Goal: Information Seeking & Learning: Understand process/instructions

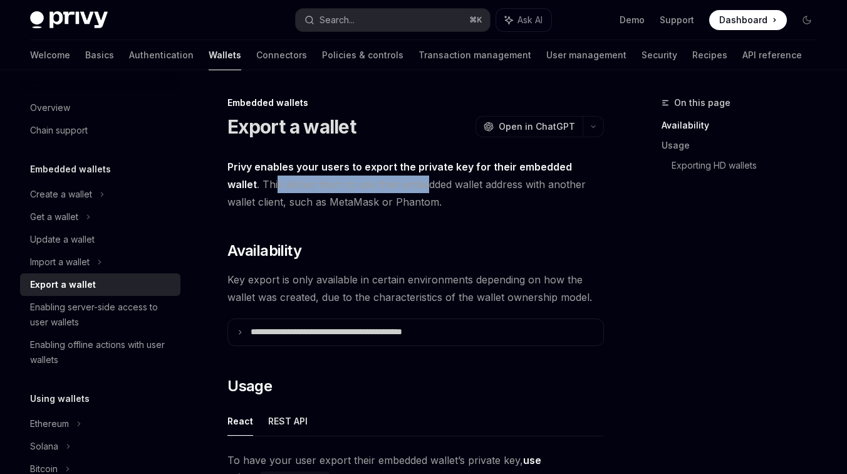
drag, startPoint x: 241, startPoint y: 189, endPoint x: 392, endPoint y: 186, distance: 151.0
click at [392, 186] on span "Privy enables your users to export the private key for their embedded wallet . …" at bounding box center [415, 184] width 376 height 53
drag, startPoint x: 389, startPoint y: 185, endPoint x: 577, endPoint y: 185, distance: 187.9
click at [577, 185] on span "Privy enables your users to export the private key for their embedded wallet . …" at bounding box center [415, 184] width 376 height 53
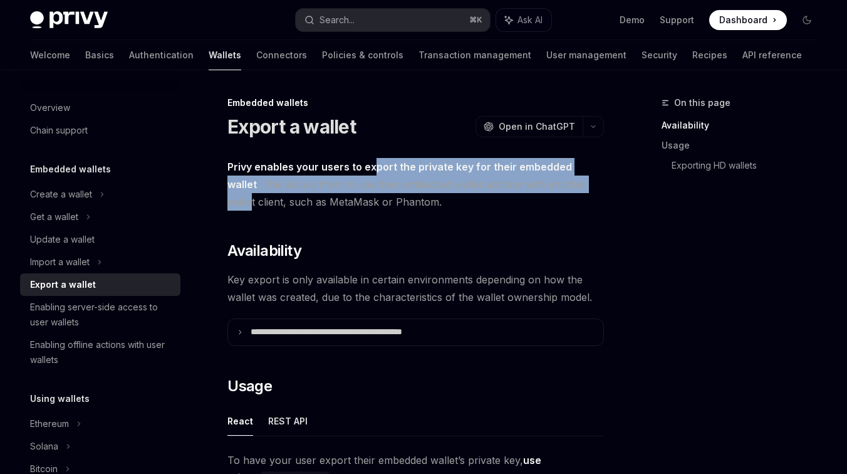
drag, startPoint x: 577, startPoint y: 181, endPoint x: 348, endPoint y: 175, distance: 228.7
click at [370, 175] on span "Privy enables your users to export the private key for their embedded wallet . …" at bounding box center [415, 184] width 376 height 53
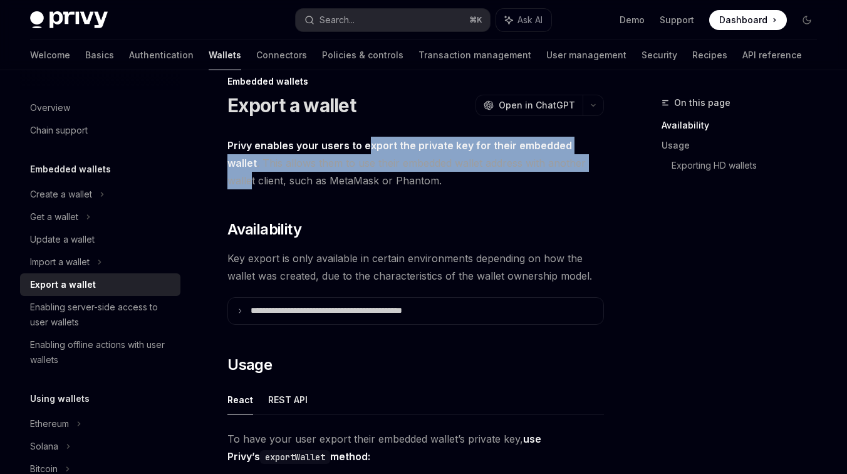
scroll to position [23, 0]
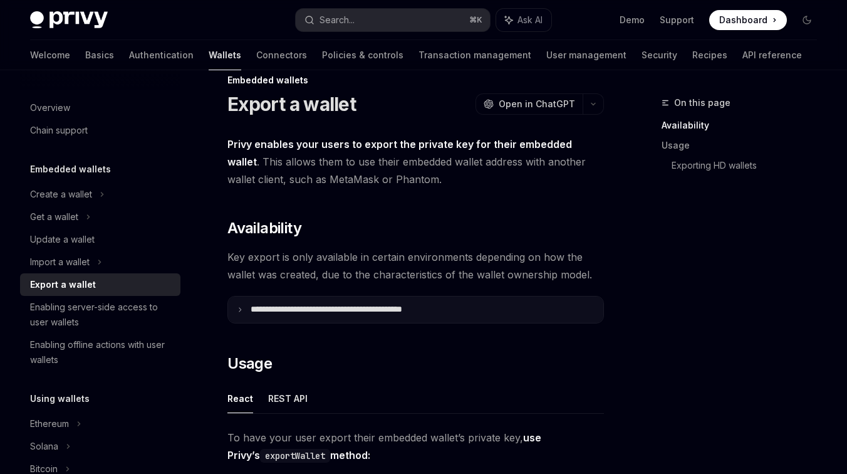
click at [346, 299] on summary "**********" at bounding box center [415, 309] width 375 height 26
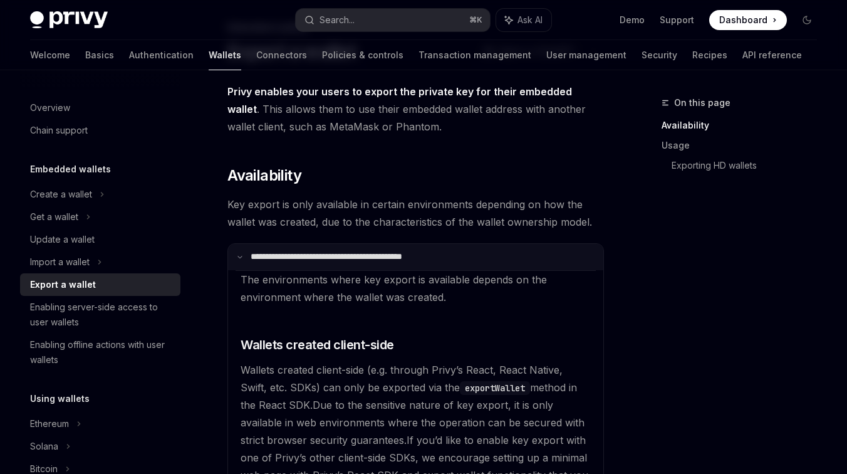
scroll to position [78, 0]
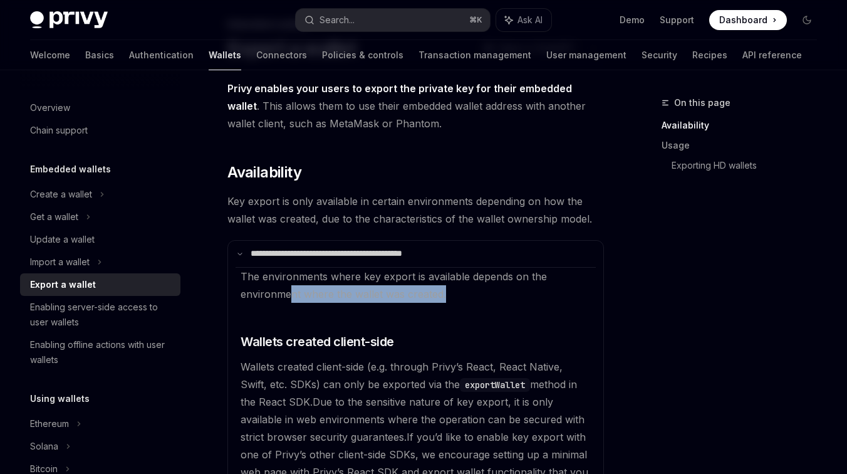
drag, startPoint x: 306, startPoint y: 290, endPoint x: 497, endPoint y: 289, distance: 190.4
click at [497, 289] on available\ "The environments where key export is available depends on the environment where…" at bounding box center [416, 436] width 360 height 339
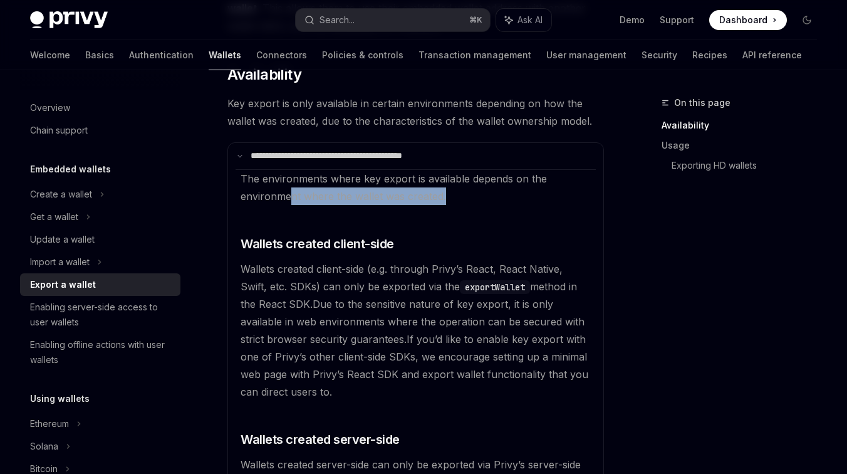
scroll to position [177, 0]
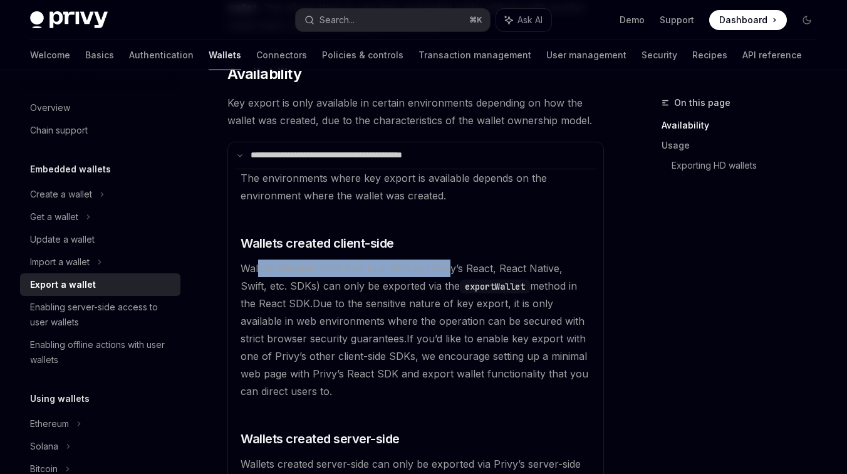
drag, startPoint x: 256, startPoint y: 271, endPoint x: 450, endPoint y: 269, distance: 193.6
click at [450, 269] on span "Wallets created client-side (e.g. through Privy’s React, React Native, Swift, e…" at bounding box center [409, 286] width 336 height 48
click at [449, 270] on span "Wallets created client-side (e.g. through Privy’s React, React Native, Swift, e…" at bounding box center [409, 286] width 336 height 48
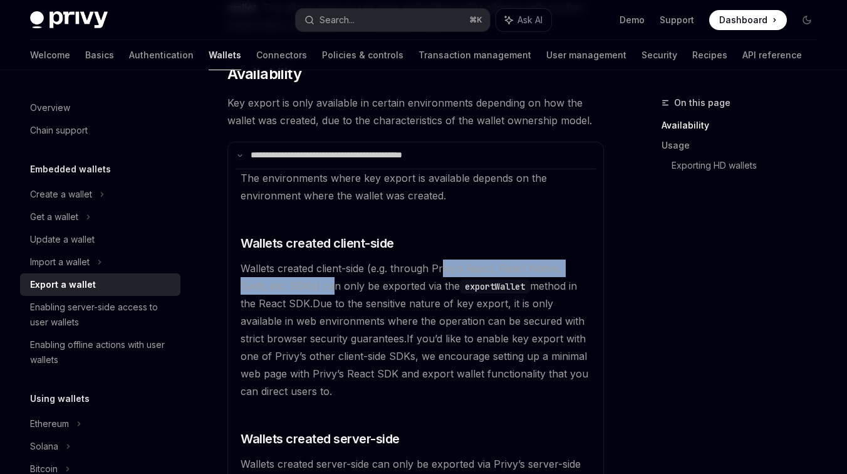
drag, startPoint x: 443, startPoint y: 266, endPoint x: 331, endPoint y: 278, distance: 113.4
click at [331, 278] on available\ "The environments where key export is available depends on the environment where…" at bounding box center [416, 338] width 360 height 339
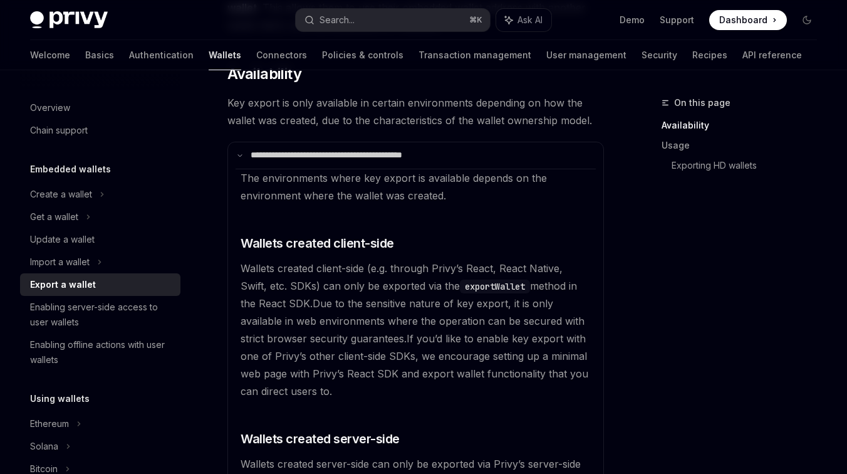
drag, startPoint x: 323, startPoint y: 285, endPoint x: 461, endPoint y: 283, distance: 137.8
click at [461, 283] on span "Wallets created client-side (e.g. through Privy’s React, React Native, Swift, e…" at bounding box center [409, 286] width 336 height 48
click at [482, 281] on code "exportWallet" at bounding box center [495, 286] width 70 height 14
copy code "exportWallet"
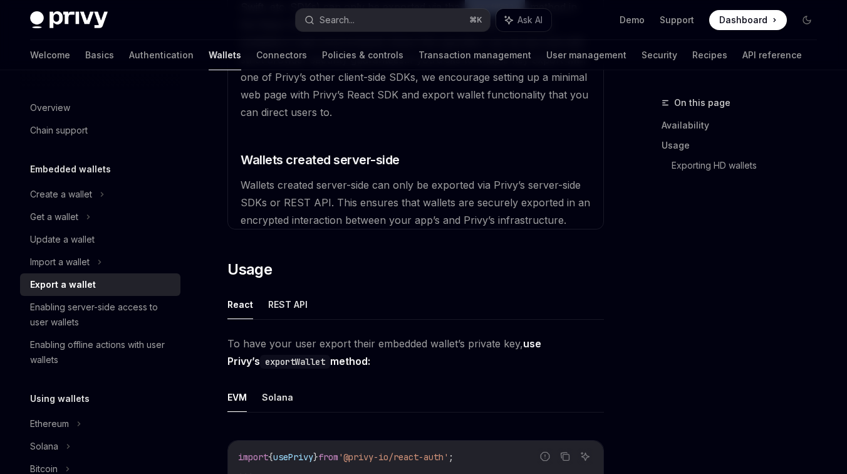
scroll to position [452, 0]
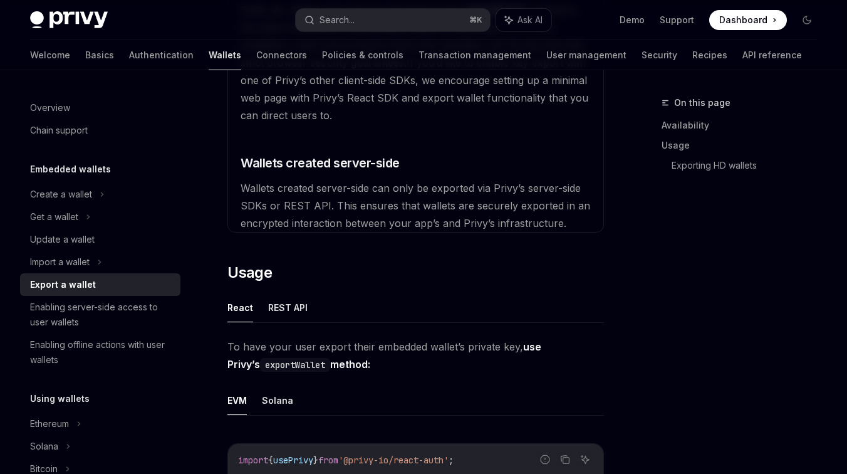
click at [321, 204] on span "Wallets created server-side can only be exported via Privy’s server-side SDKs o…" at bounding box center [416, 206] width 350 height 48
drag, startPoint x: 327, startPoint y: 204, endPoint x: 264, endPoint y: 210, distance: 63.6
click at [264, 210] on span "Wallets created server-side can only be exported via Privy’s server-side SDKs o…" at bounding box center [416, 206] width 350 height 48
click at [310, 192] on span "Wallets created server-side can only be exported via Privy’s server-side SDKs o…" at bounding box center [416, 206] width 350 height 48
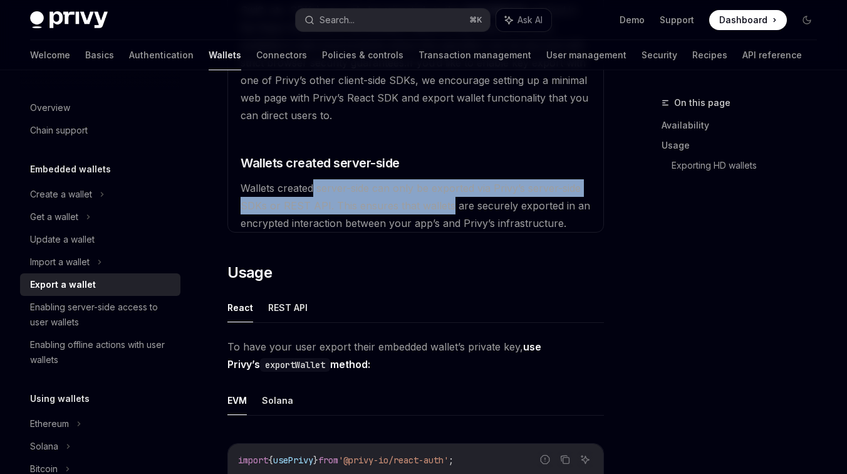
drag, startPoint x: 316, startPoint y: 192, endPoint x: 447, endPoint y: 204, distance: 131.5
click at [447, 204] on span "Wallets created server-side can only be exported via Privy’s server-side SDKs o…" at bounding box center [416, 206] width 350 height 48
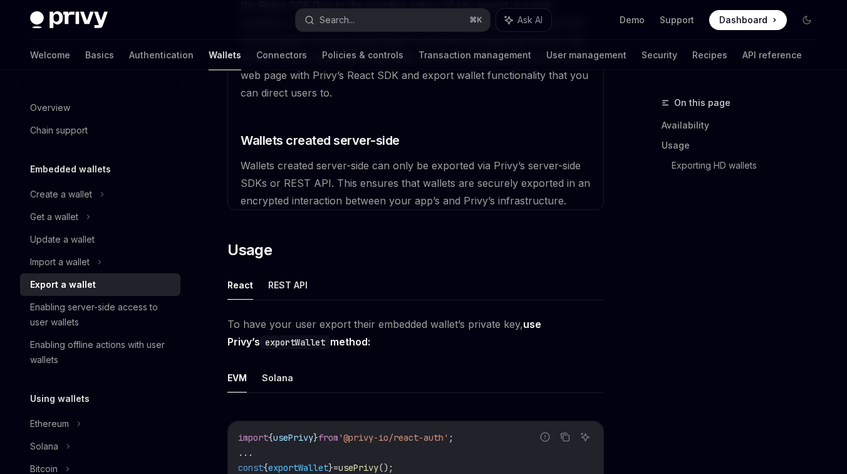
scroll to position [475, 0]
